Goal: Transaction & Acquisition: Purchase product/service

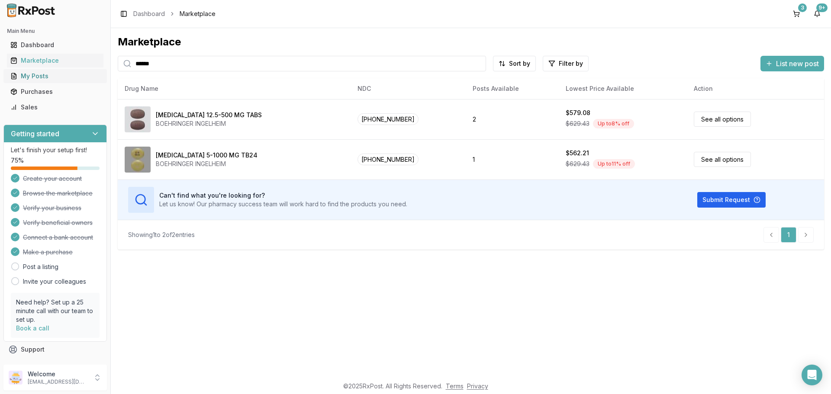
click at [32, 75] on div "My Posts" at bounding box center [55, 76] width 90 height 9
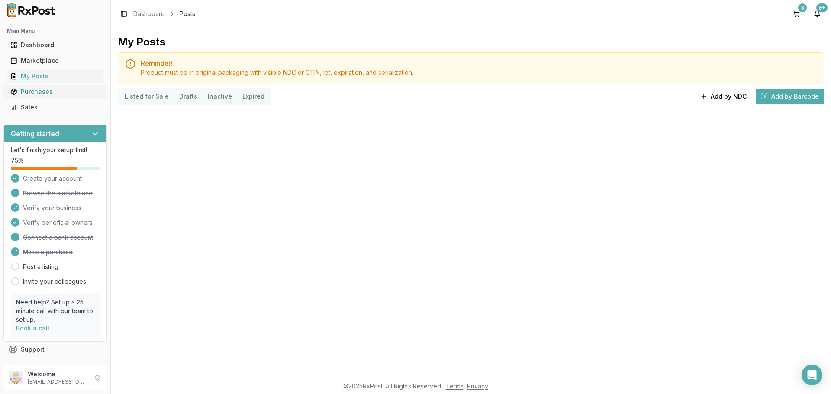
click at [35, 90] on div "Purchases" at bounding box center [55, 91] width 90 height 9
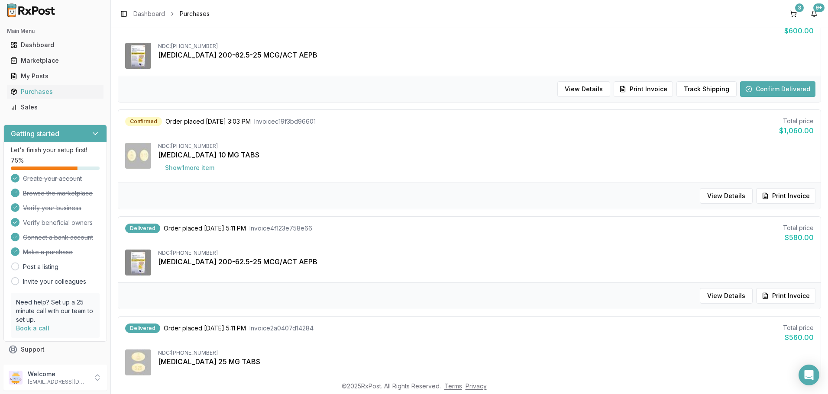
scroll to position [216, 0]
click at [195, 165] on button "Show 1 more item" at bounding box center [189, 167] width 63 height 16
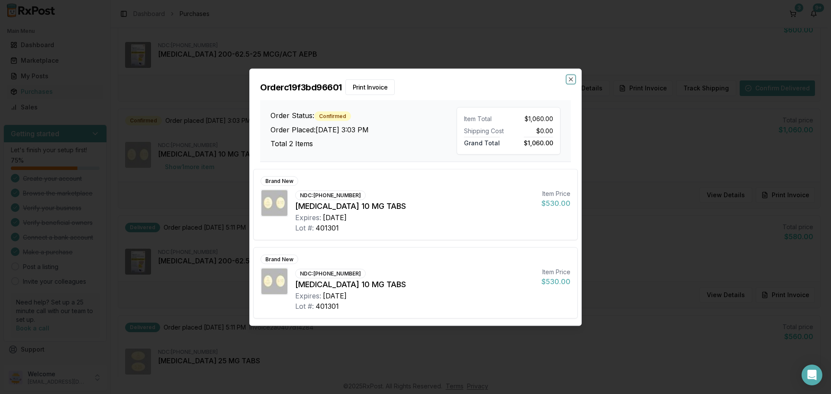
click at [569, 79] on icon "button" at bounding box center [571, 79] width 7 height 7
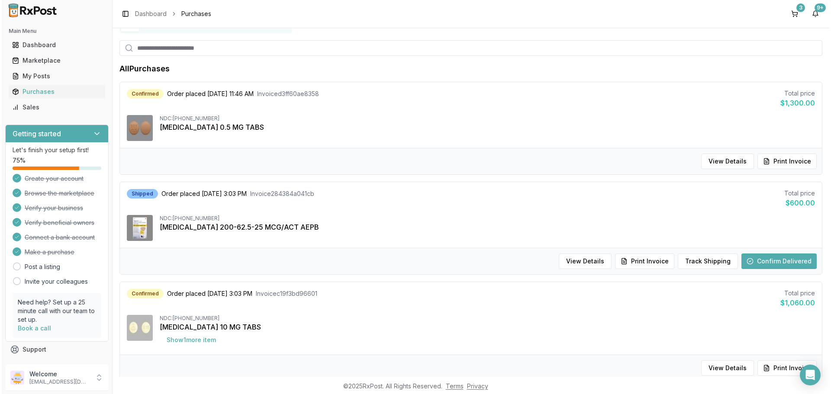
scroll to position [0, 0]
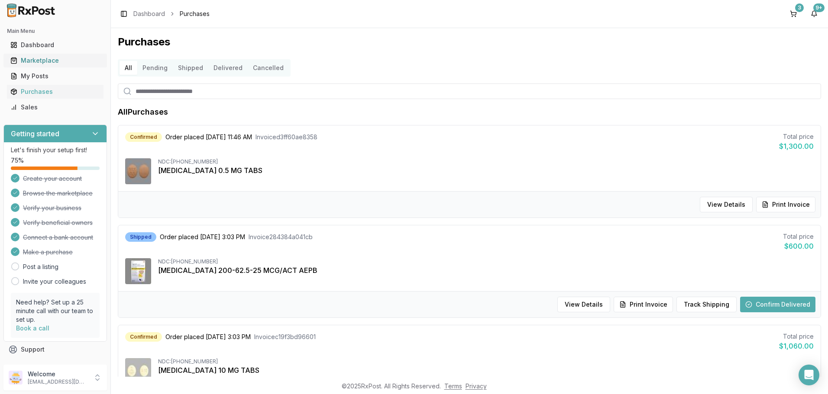
drag, startPoint x: 44, startPoint y: 60, endPoint x: 51, endPoint y: 61, distance: 7.4
click at [44, 60] on div "Marketplace" at bounding box center [55, 60] width 90 height 9
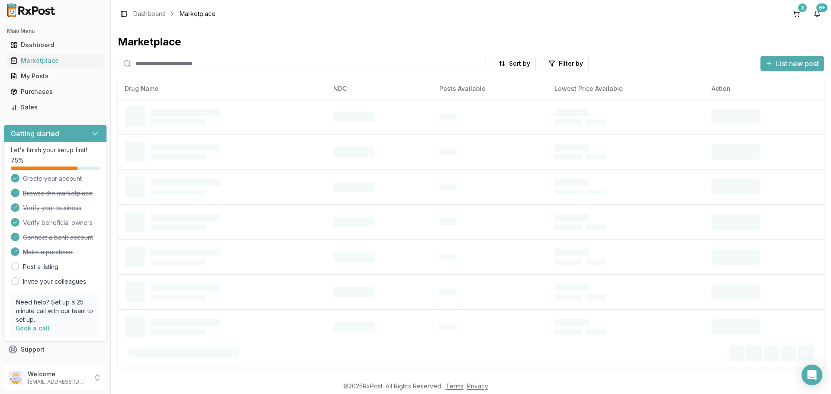
click at [252, 63] on input "search" at bounding box center [302, 64] width 368 height 16
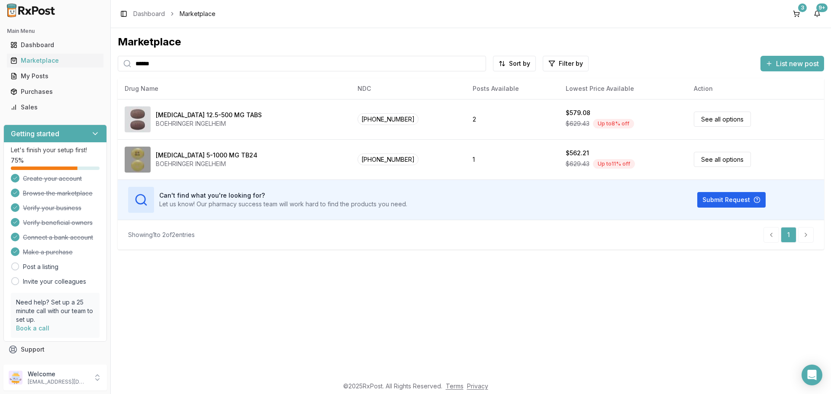
type input "******"
